Goal: Find contact information: Find contact information

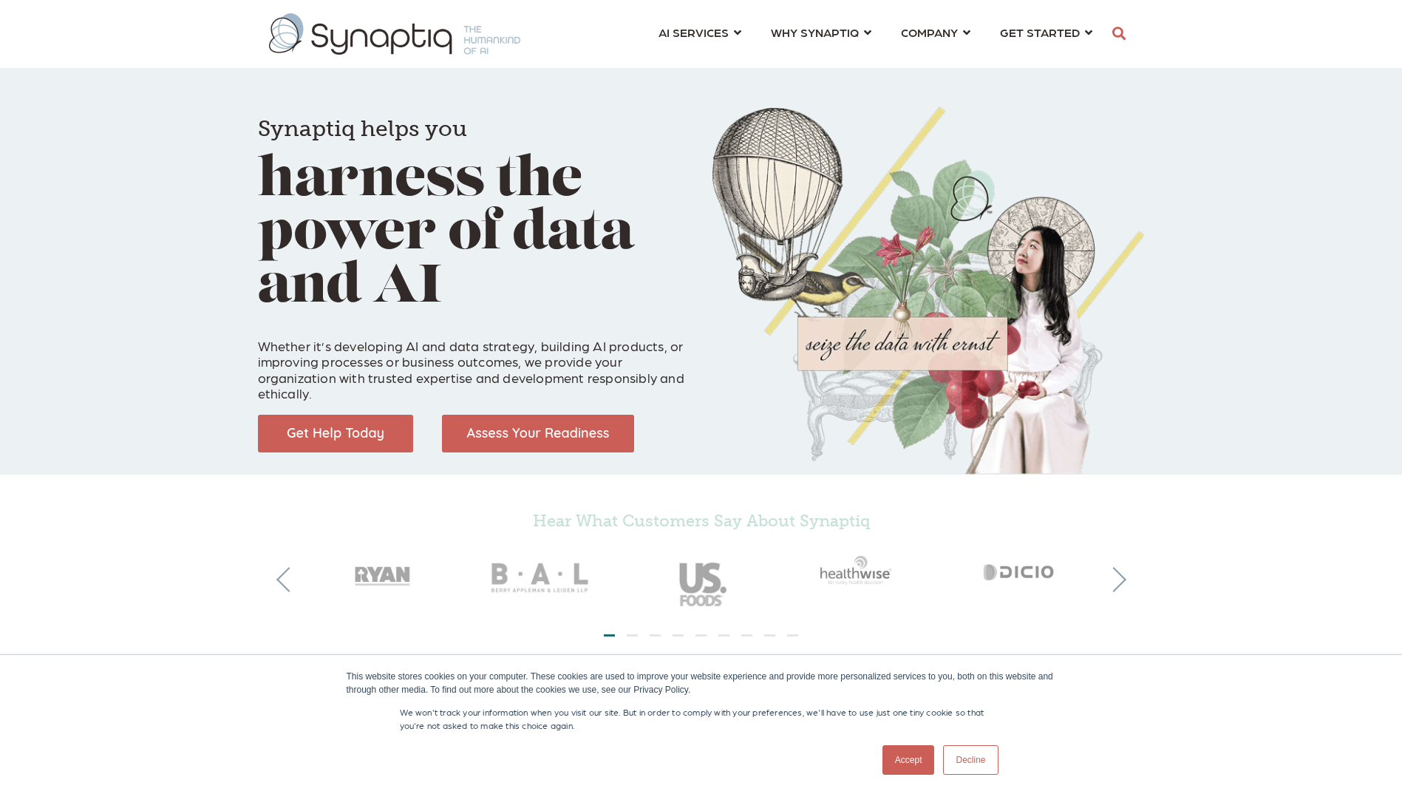
scroll to position [0, 7]
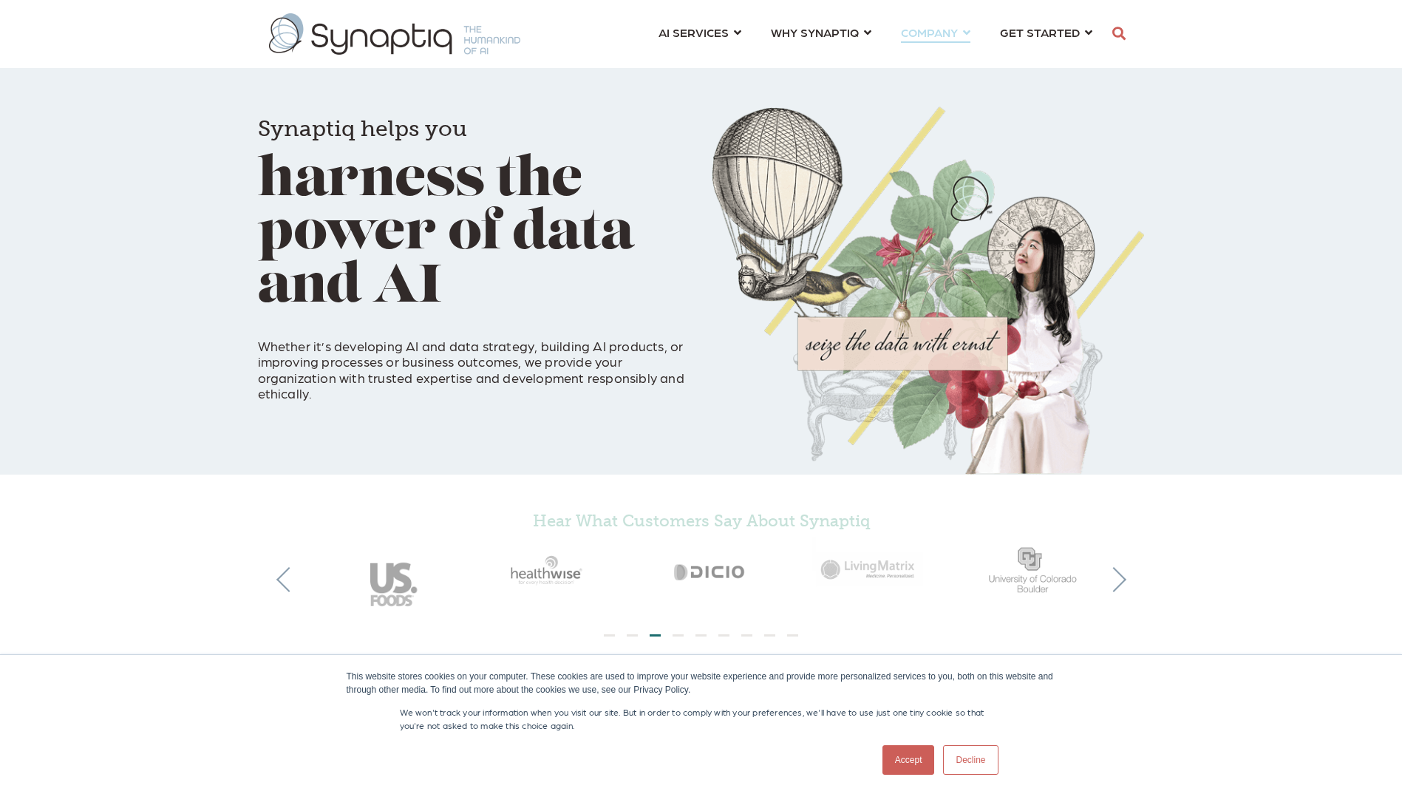
click at [965, 32] on link "COMPANY ⇲ Learn About Us Events Why We Exist How We Work How We Think Careers ⇲…" at bounding box center [935, 31] width 69 height 27
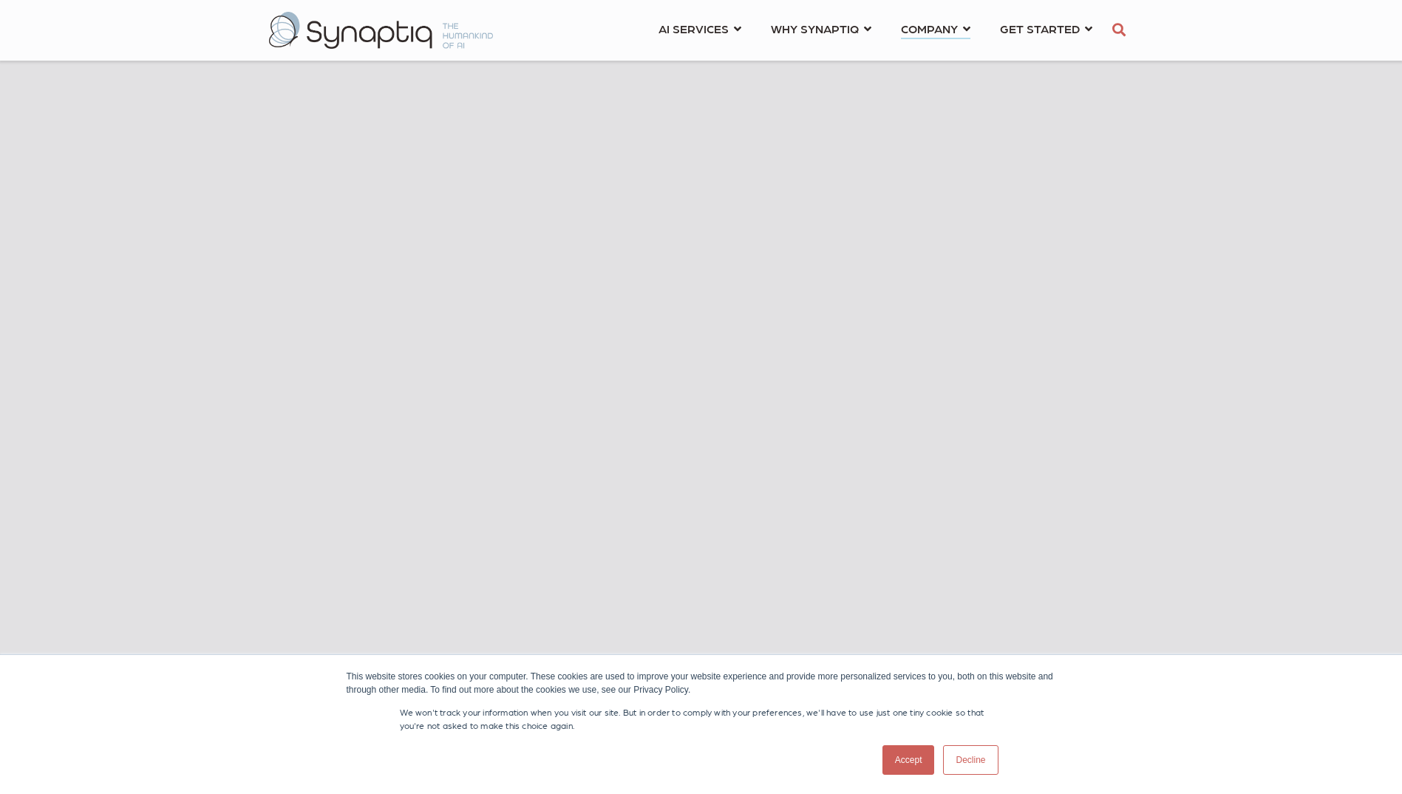
scroll to position [813, 0]
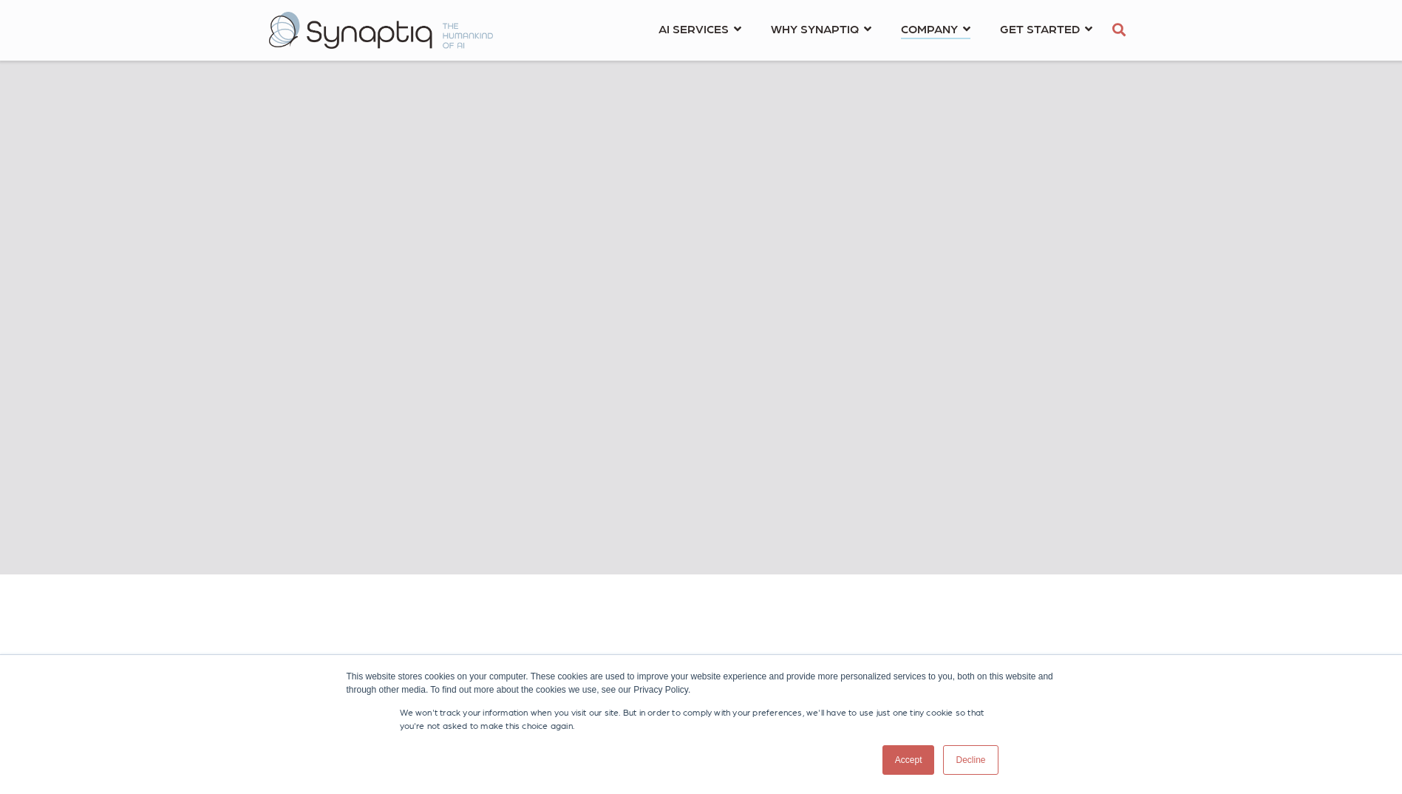
click at [981, 761] on link "Decline" at bounding box center [970, 760] width 55 height 30
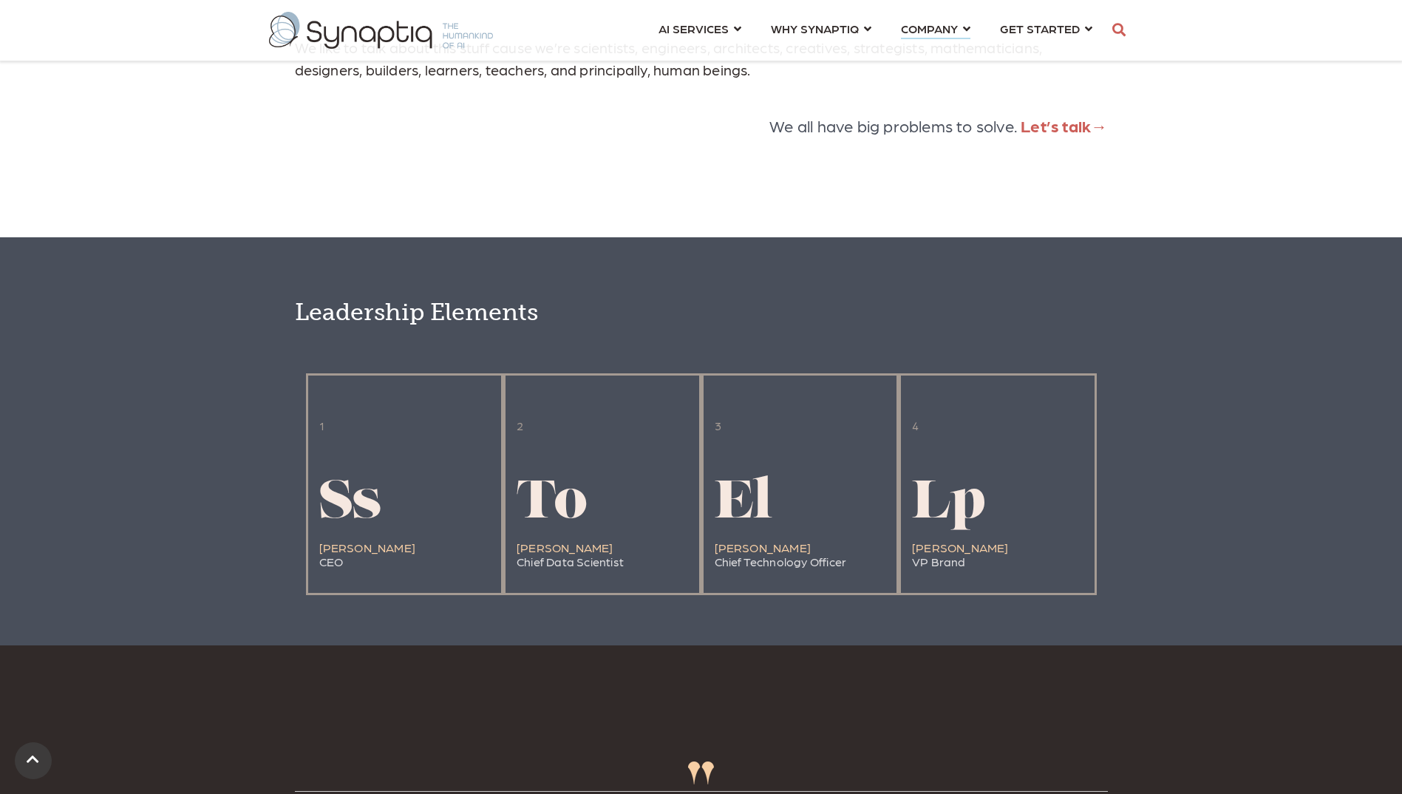
scroll to position [3252, 0]
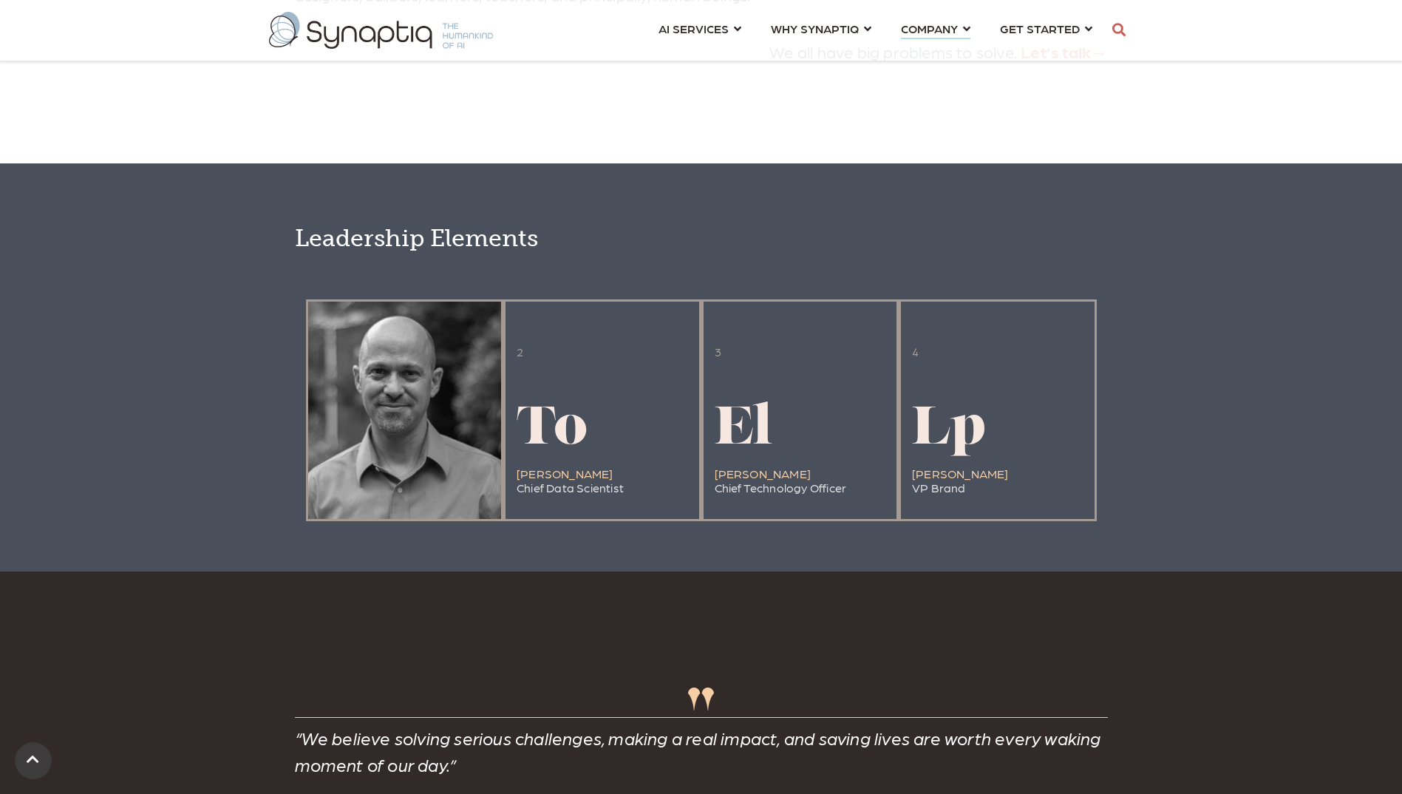
click at [347, 499] on div at bounding box center [405, 410] width 194 height 217
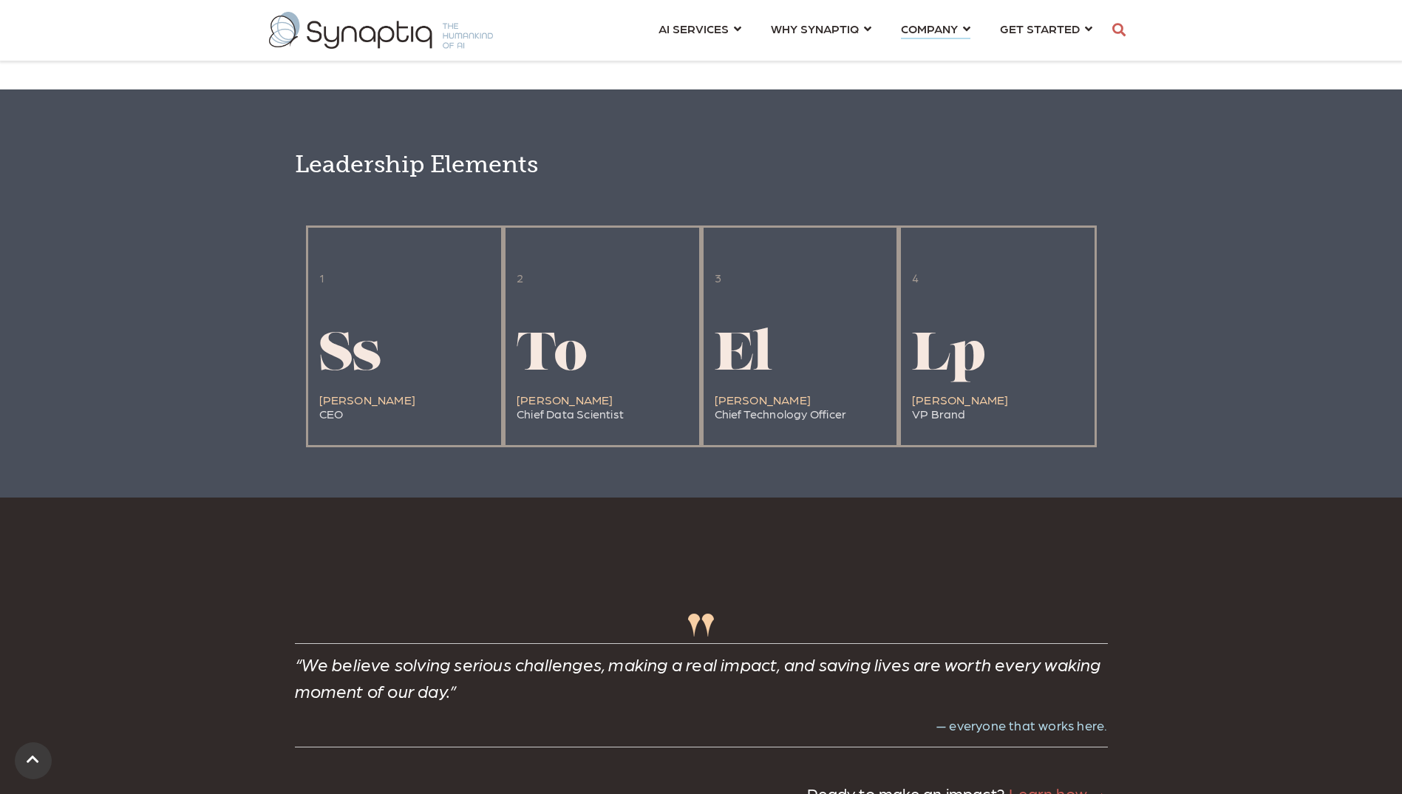
scroll to position [3400, 0]
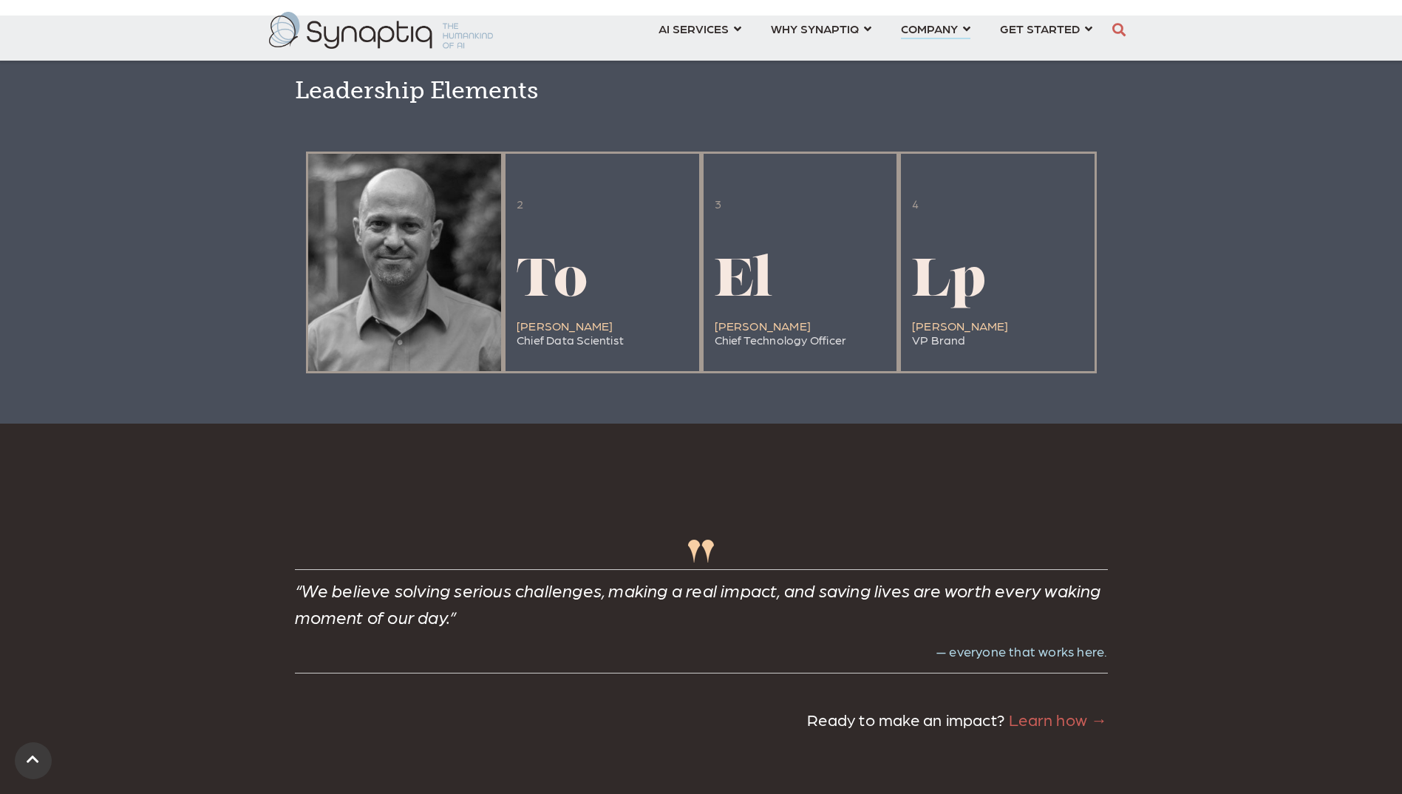
click at [385, 196] on div at bounding box center [405, 262] width 194 height 217
click at [401, 228] on div at bounding box center [405, 262] width 194 height 217
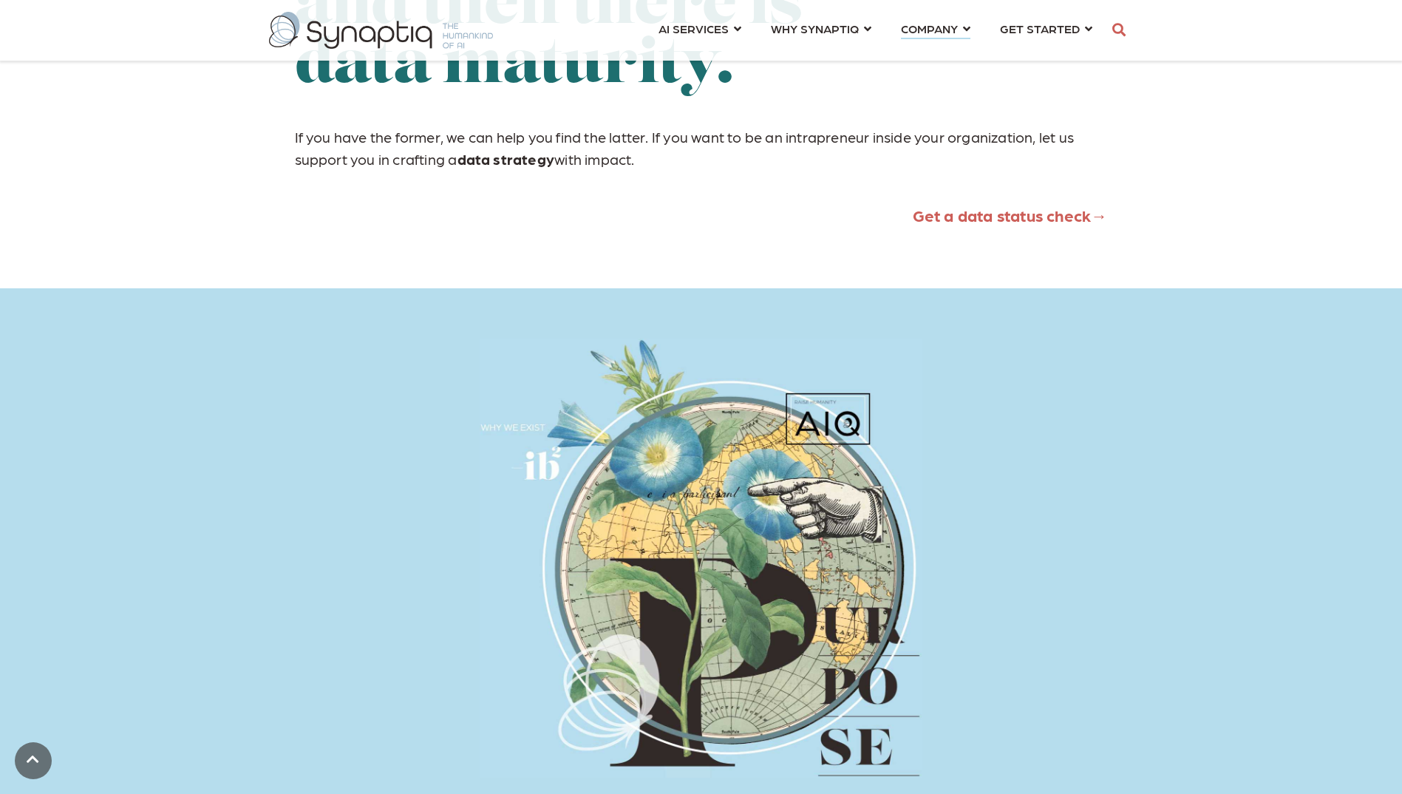
scroll to position [2291, 0]
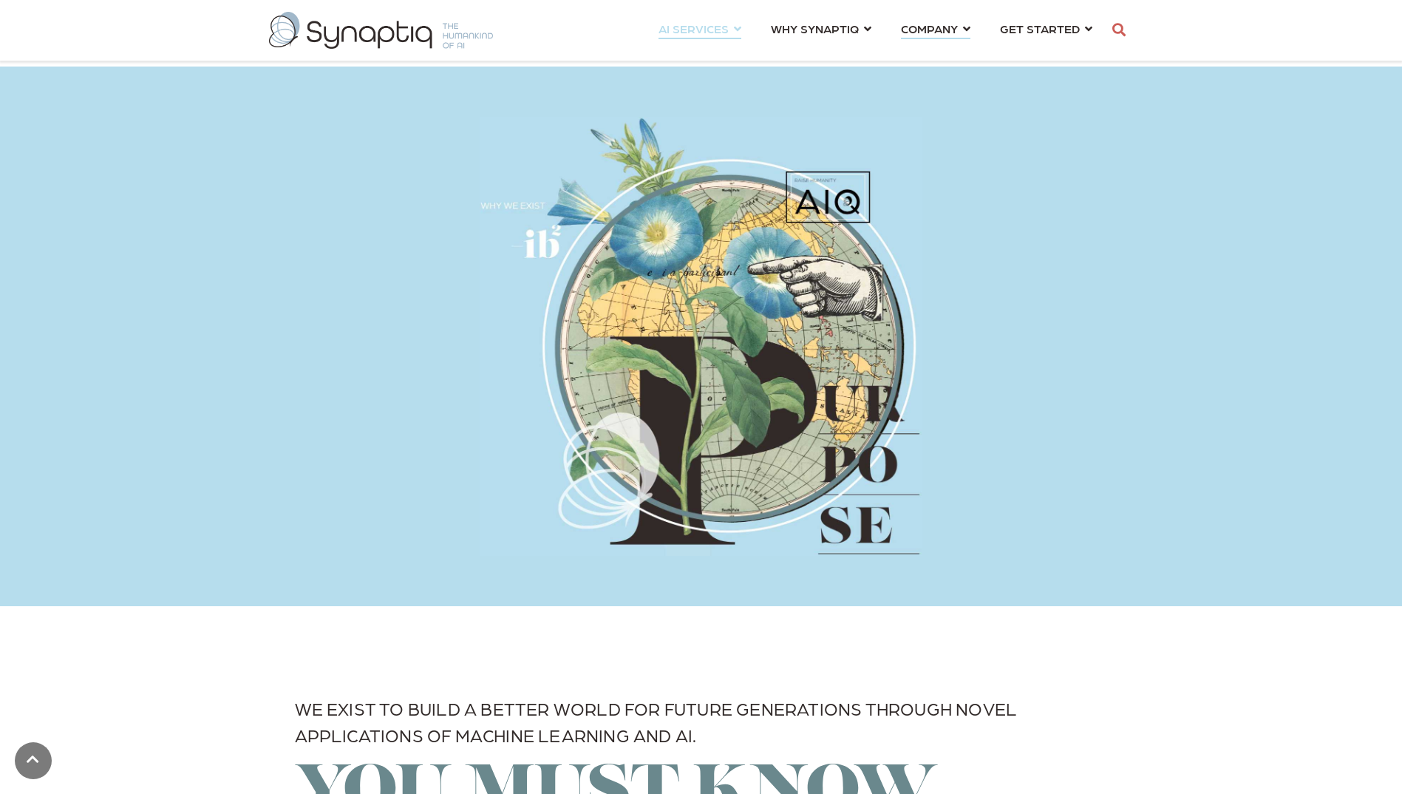
click at [738, 31] on link "AI SERVICES ⇲ By Industry Construction & Real Estate Healthcare Legal Governmen…" at bounding box center [700, 28] width 83 height 27
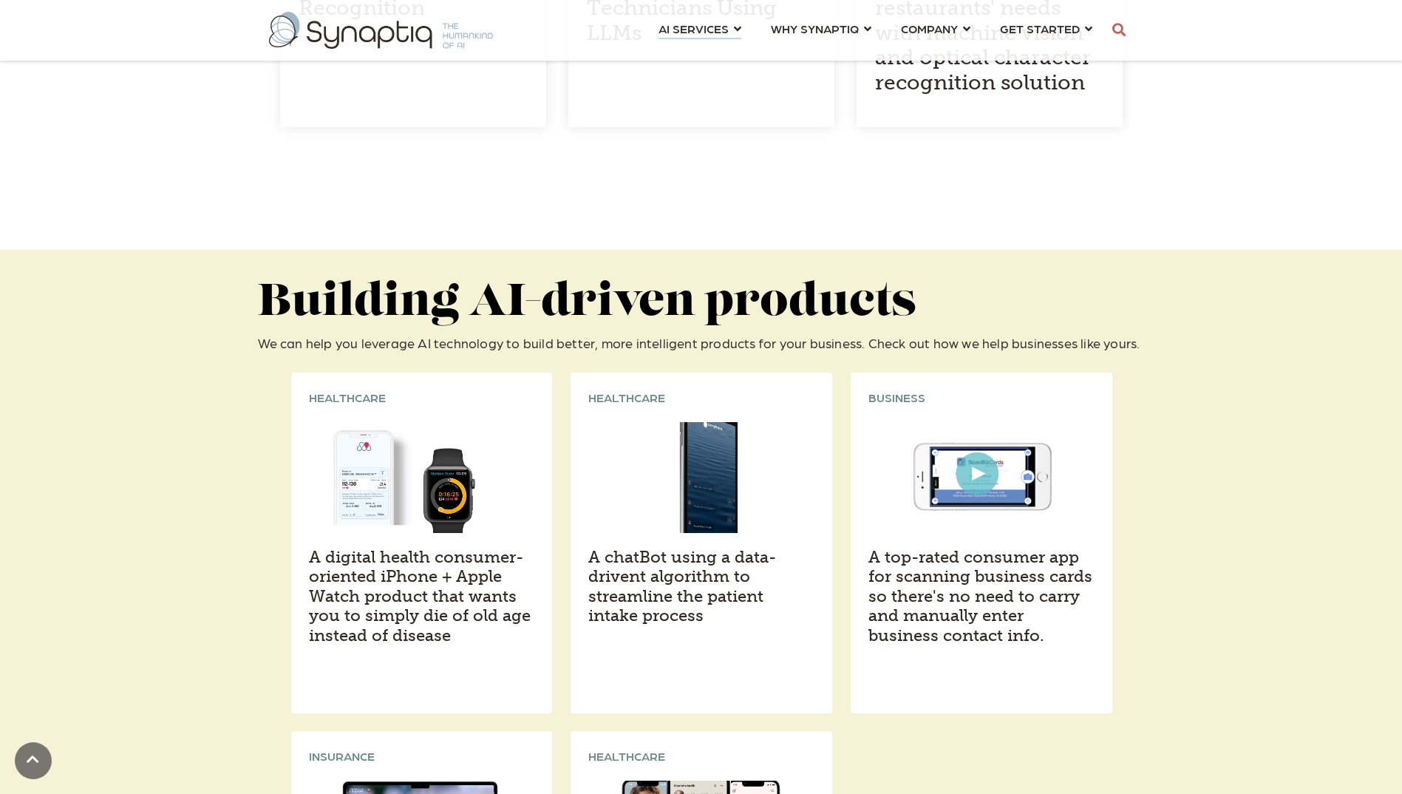
scroll to position [1478, 0]
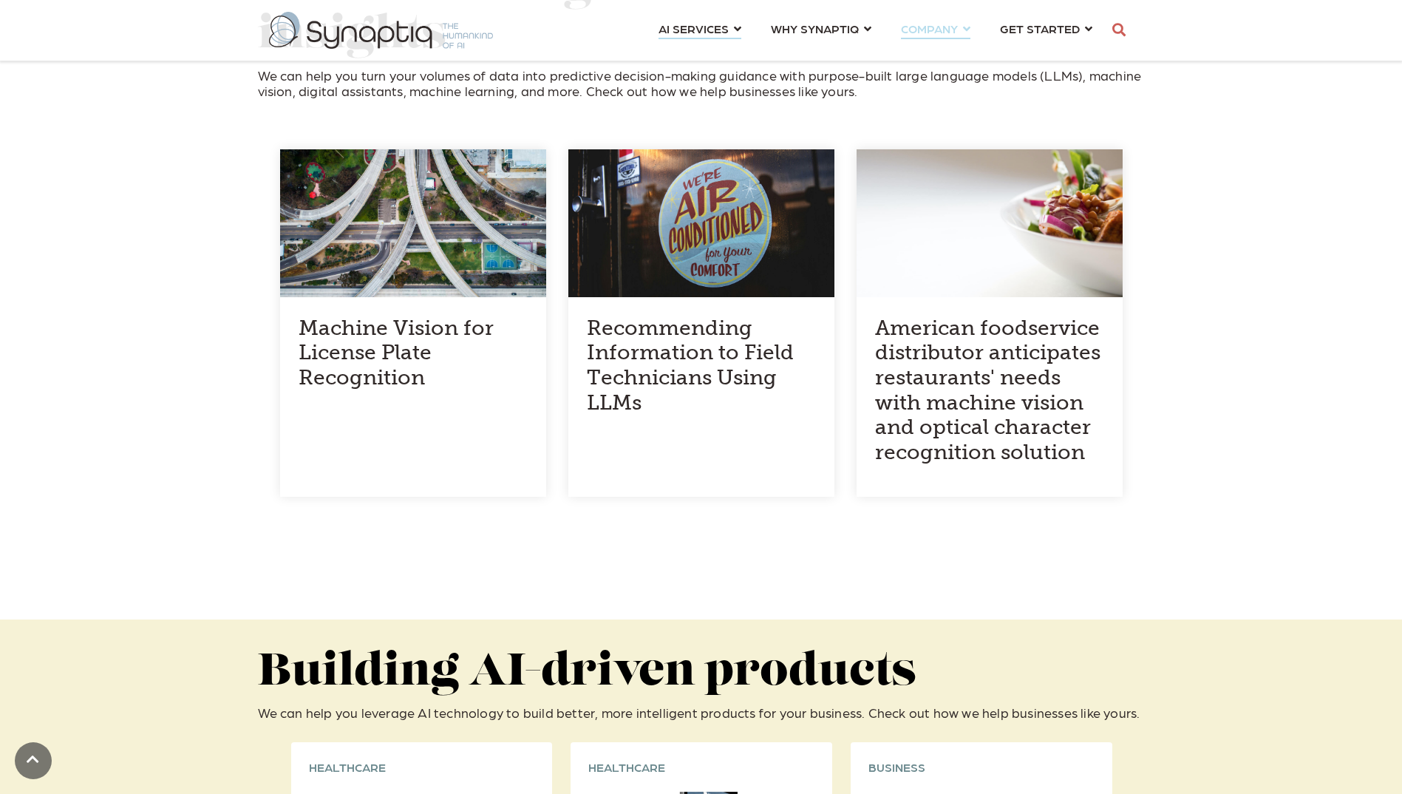
click at [965, 25] on link "COMPANY ⇲ Learn About Us Events Why We Exist How We Work How We Think Careers ⇲…" at bounding box center [935, 28] width 69 height 27
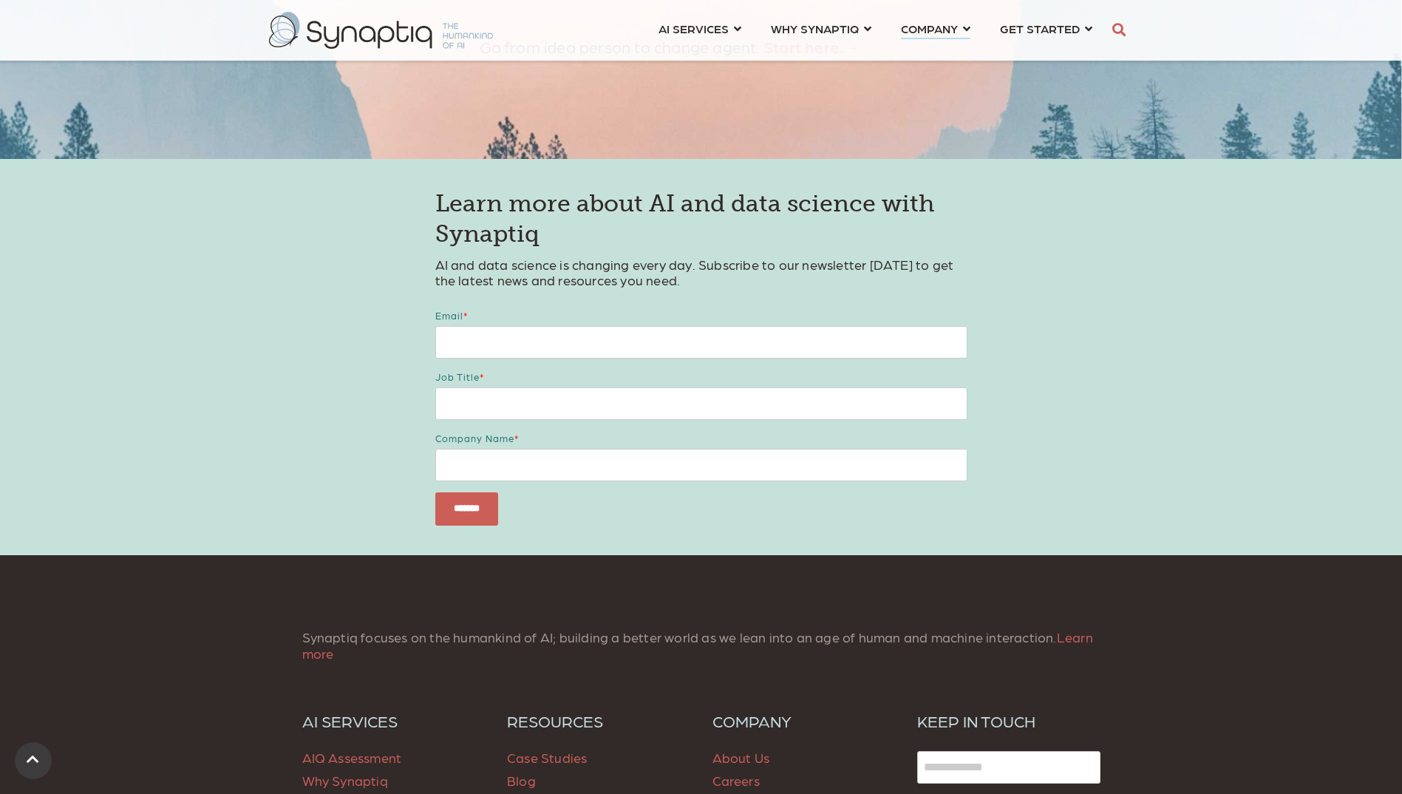
scroll to position [5887, 0]
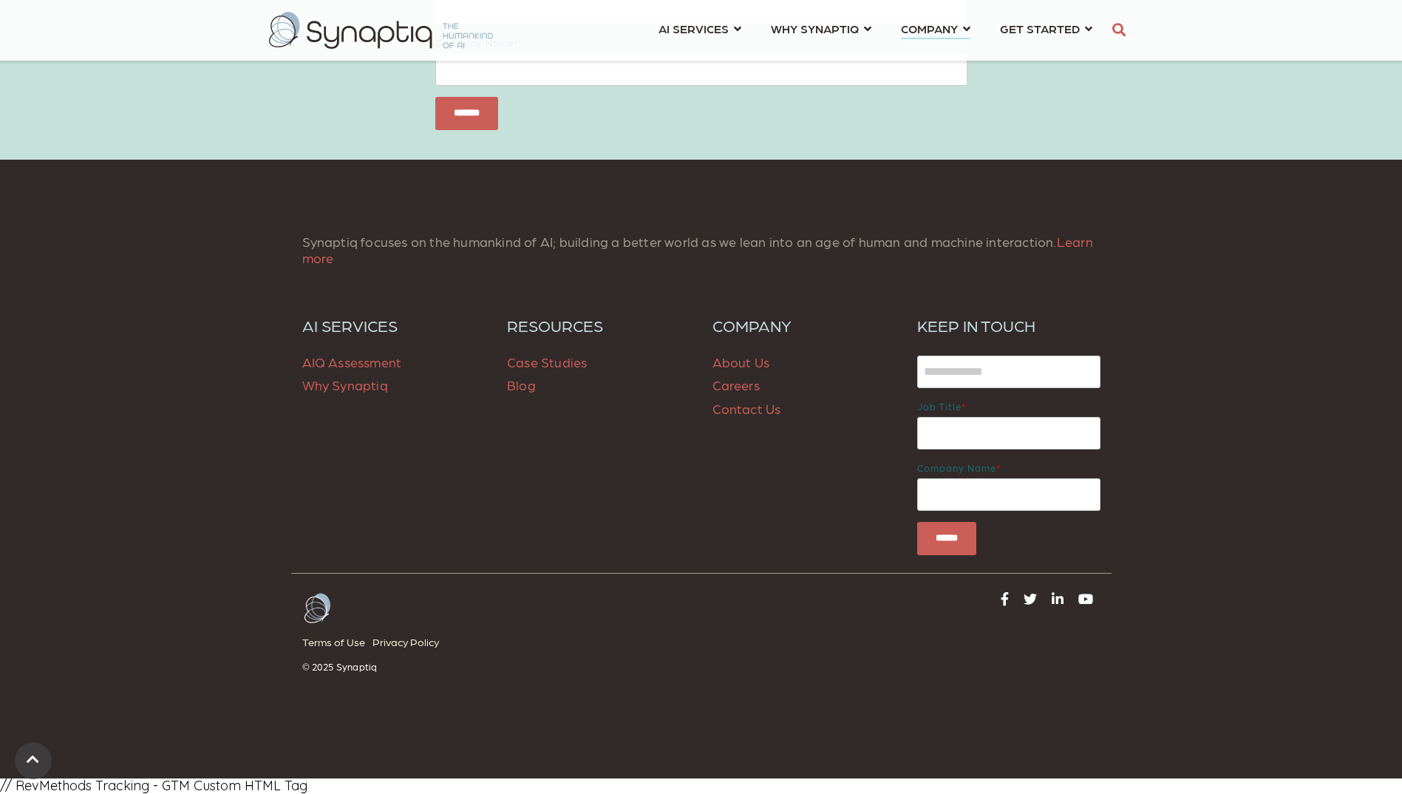
click at [740, 407] on link "Contact Us" at bounding box center [747, 409] width 69 height 16
